Goal: Find specific page/section: Find specific page/section

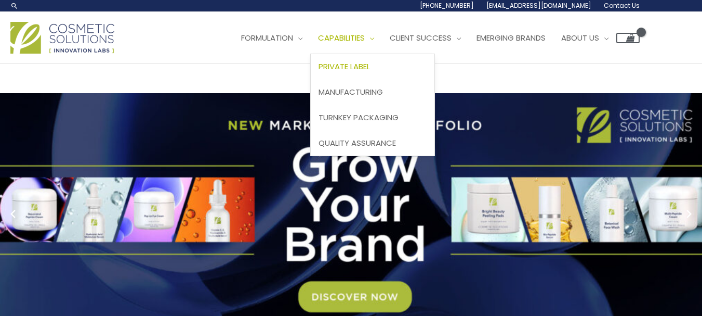
click at [370, 66] on span "Private Label" at bounding box center [344, 66] width 51 height 11
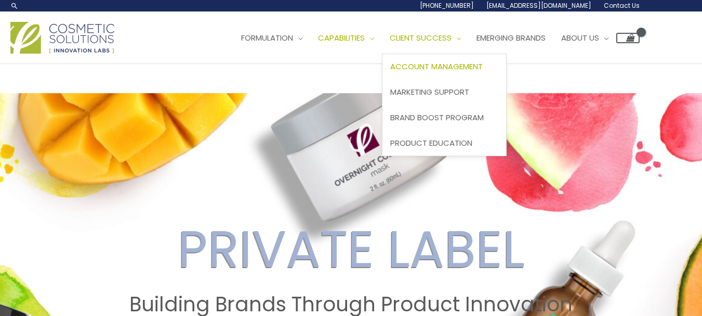
click at [453, 68] on span "Account Management" at bounding box center [437, 66] width 93 height 11
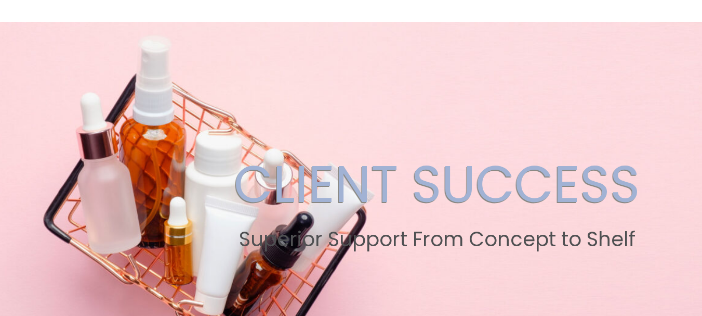
scroll to position [56, 0]
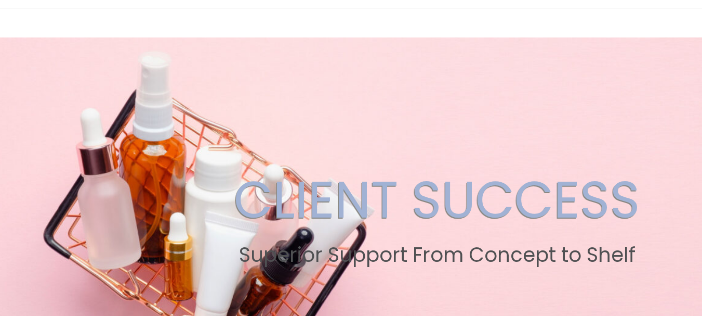
click at [359, 197] on h2 "CLIENT SUCCESS" at bounding box center [437, 199] width 407 height 61
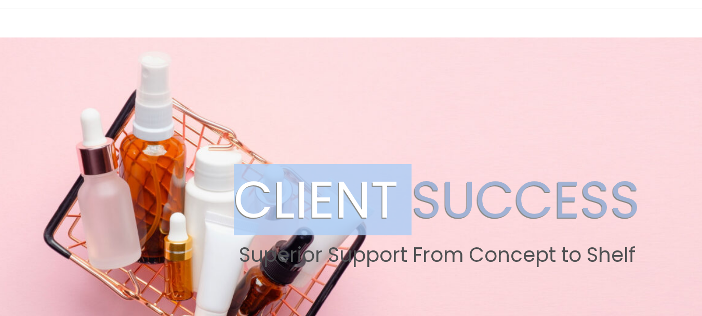
click at [359, 197] on h2 "CLIENT SUCCESS" at bounding box center [437, 199] width 407 height 61
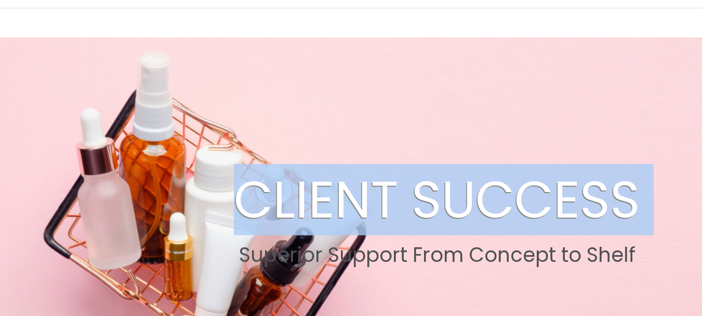
click at [359, 197] on h2 "CLIENT SUCCESS" at bounding box center [437, 199] width 407 height 61
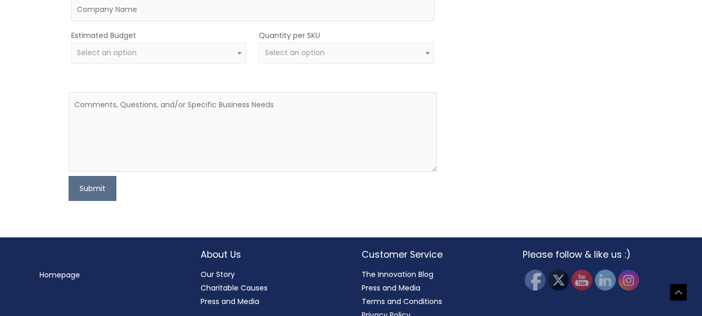
scroll to position [1795, 0]
